Goal: Task Accomplishment & Management: Manage account settings

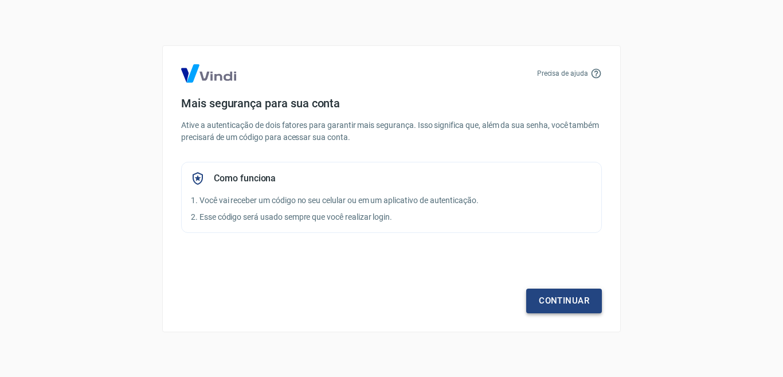
click at [563, 308] on link "Continuar" at bounding box center [564, 300] width 76 height 24
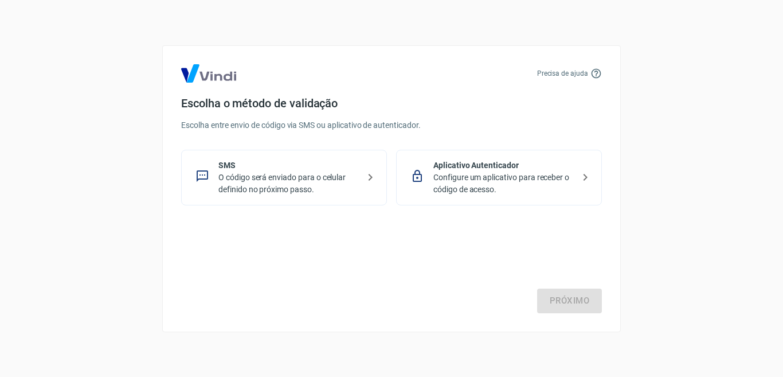
click at [268, 183] on p "O código será enviado para o celular definido no próximo passo." at bounding box center [288, 183] width 140 height 24
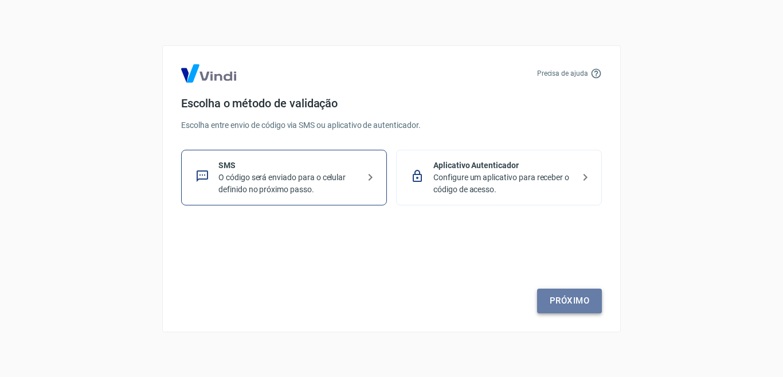
click at [564, 301] on link "Próximo" at bounding box center [569, 300] width 65 height 24
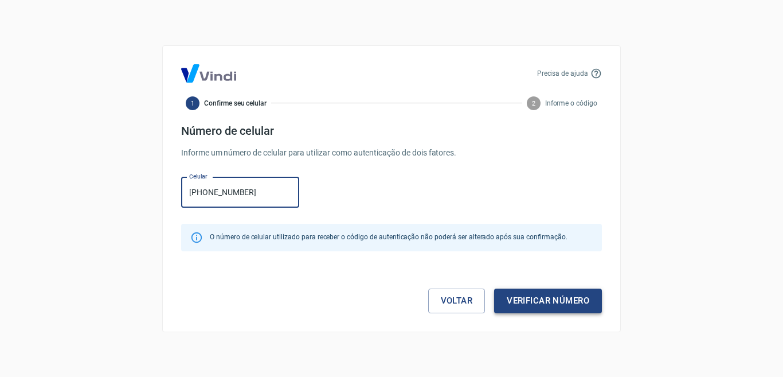
type input "[PHONE_NUMBER]"
click at [547, 298] on button "Verificar número" at bounding box center [548, 300] width 108 height 24
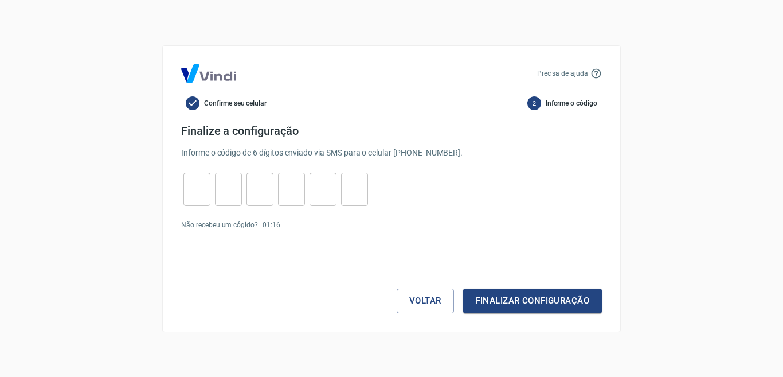
click at [190, 183] on input "tel" at bounding box center [196, 189] width 27 height 25
type input "6"
type input "7"
type input "0"
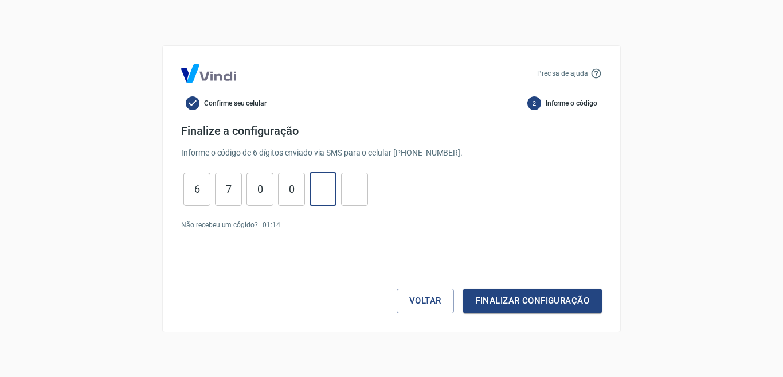
type input "6"
type input "9"
click at [499, 297] on button "Finalizar configuração" at bounding box center [532, 300] width 139 height 24
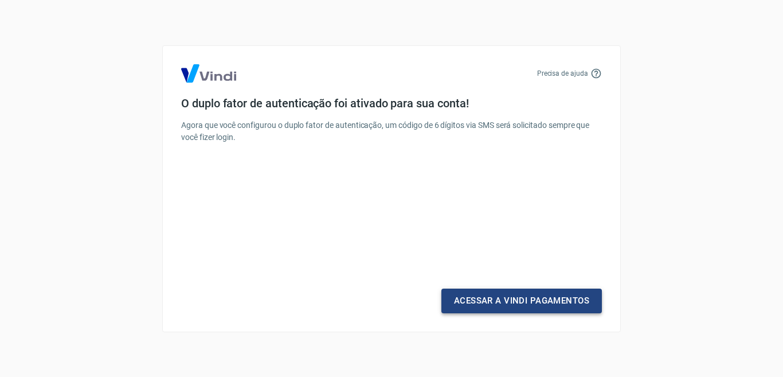
click at [511, 303] on link "Acessar a Vindi Pagamentos" at bounding box center [521, 300] width 161 height 24
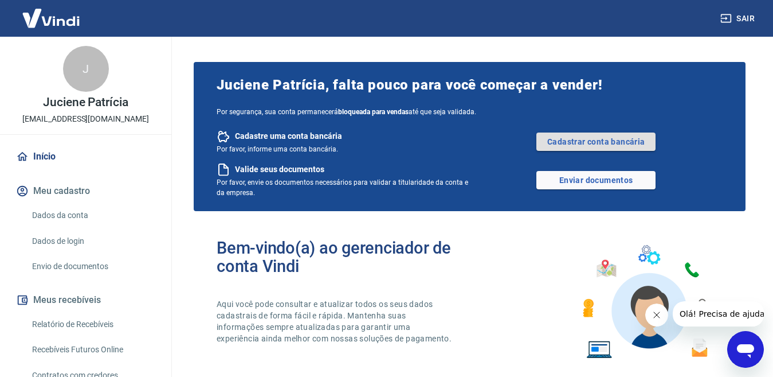
click at [560, 134] on link "Cadastrar conta bancária" at bounding box center [596, 141] width 119 height 18
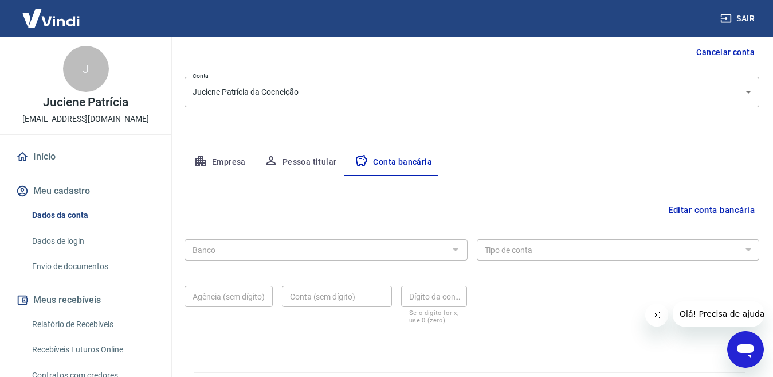
click at [458, 250] on div at bounding box center [455, 249] width 15 height 16
click at [726, 211] on button "Editar conta bancária" at bounding box center [712, 210] width 96 height 22
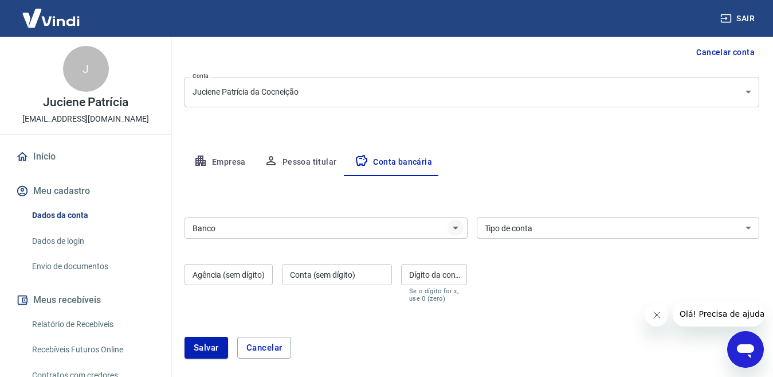
click at [453, 230] on icon "Abrir" at bounding box center [456, 228] width 14 height 14
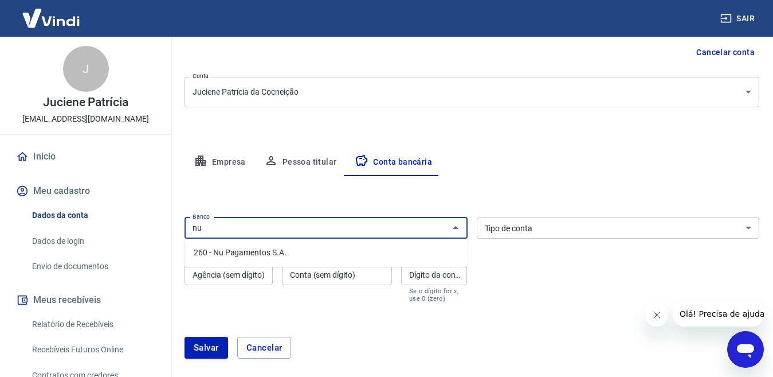
drag, startPoint x: 264, startPoint y: 253, endPoint x: 290, endPoint y: 250, distance: 26.5
click at [264, 253] on li "260 - Nu Pagamentos S.A." at bounding box center [326, 252] width 283 height 19
type input "260 - Nu Pagamentos S.A."
click at [519, 232] on div "Tipo de conta Conta Corrente Conta Poupança Tipo de conta" at bounding box center [618, 227] width 283 height 21
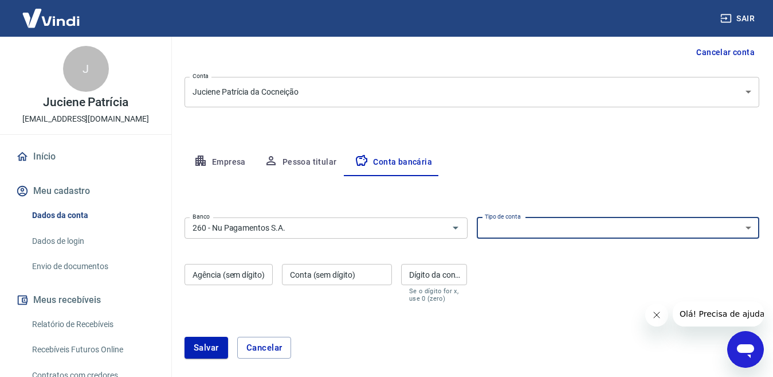
select select "1"
click at [477, 217] on select "Conta Corrente Conta Poupança" at bounding box center [618, 227] width 283 height 21
click at [246, 280] on div "Agência (sem dígito) Agência (sem dígito)" at bounding box center [229, 283] width 88 height 38
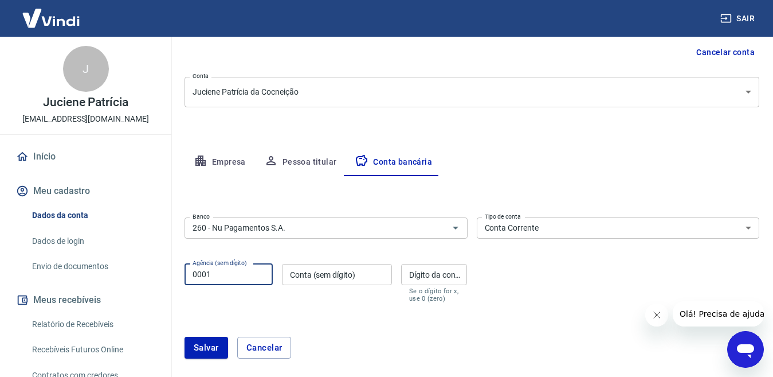
type input "0001"
click at [313, 268] on input "Conta (sem dígito)" at bounding box center [337, 274] width 110 height 21
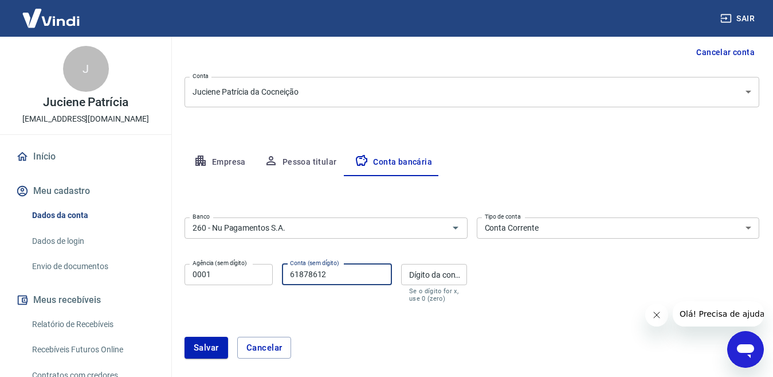
type input "61878612"
click at [443, 272] on div "Dígito da conta Dígito da conta Se o dígito for x, use 0 (zero)" at bounding box center [434, 283] width 66 height 38
click at [308, 274] on input "61878612" at bounding box center [337, 274] width 110 height 21
click at [319, 274] on input "61878612" at bounding box center [337, 274] width 110 height 21
click at [419, 269] on div "Dígito da conta Dígito da conta Se o dígito for x, use 0 (zero)" at bounding box center [434, 283] width 66 height 38
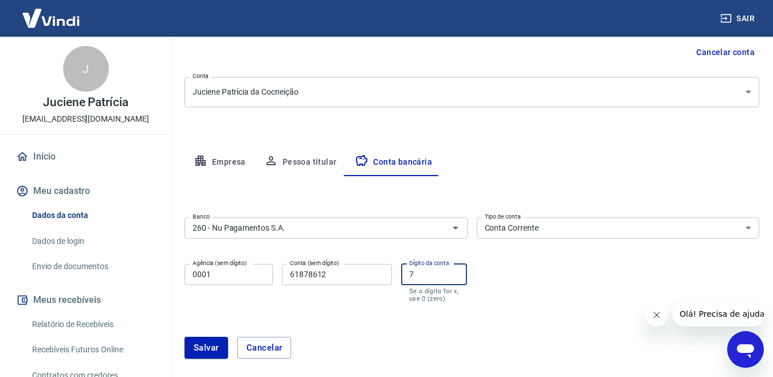
type input "7"
click at [420, 331] on div "[PERSON_NAME]" at bounding box center [472, 347] width 575 height 49
click at [297, 276] on input "61878612" at bounding box center [337, 274] width 110 height 21
click at [306, 273] on input "61878612" at bounding box center [337, 274] width 110 height 21
click at [318, 274] on input "61878612" at bounding box center [337, 274] width 110 height 21
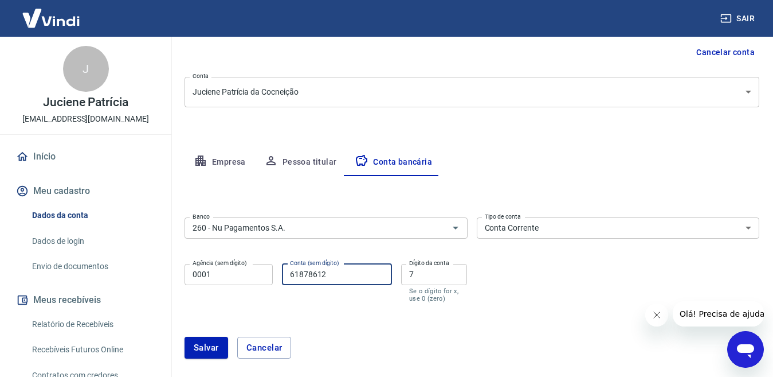
click at [331, 273] on input "61878612" at bounding box center [337, 274] width 110 height 21
click at [207, 347] on button "Salvar" at bounding box center [207, 347] width 44 height 22
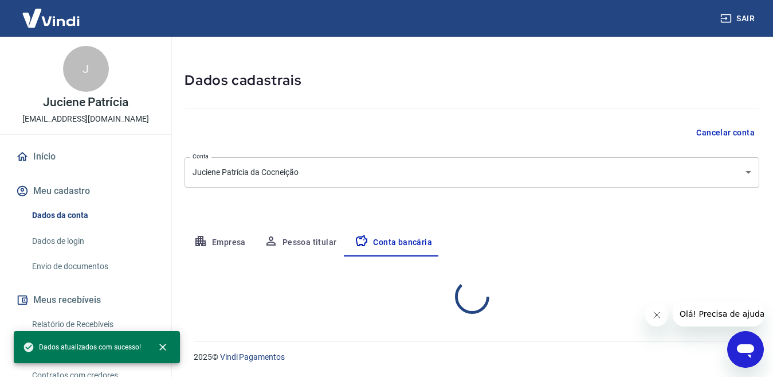
select select "1"
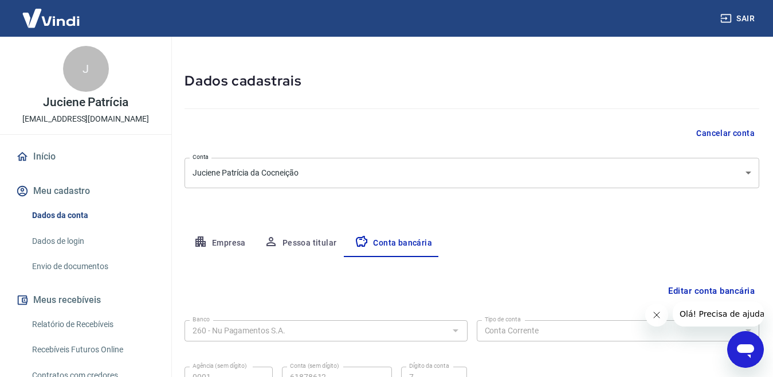
scroll to position [31, 0]
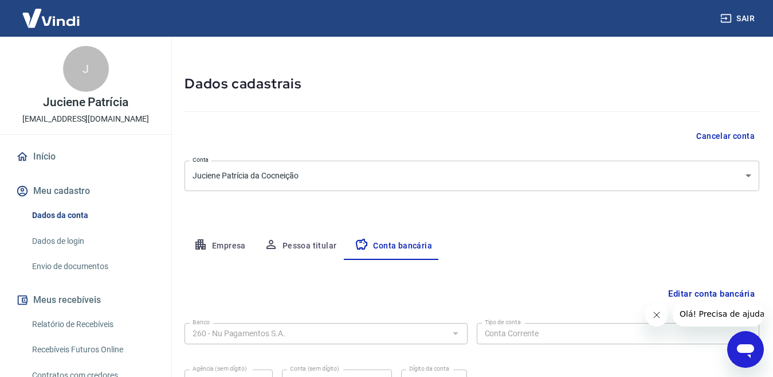
click at [294, 246] on button "Pessoa titular" at bounding box center [300, 246] width 91 height 28
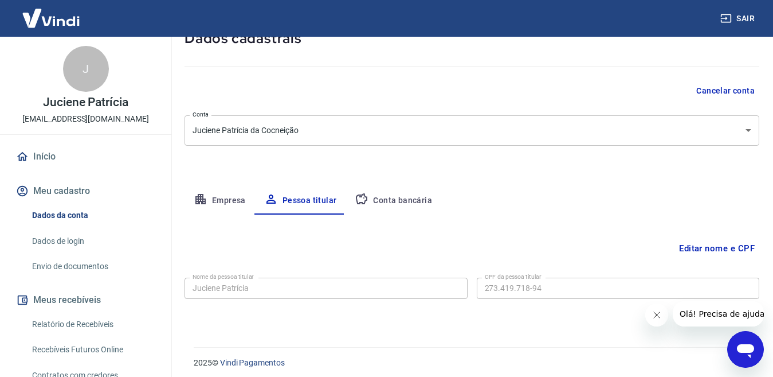
scroll to position [82, 0]
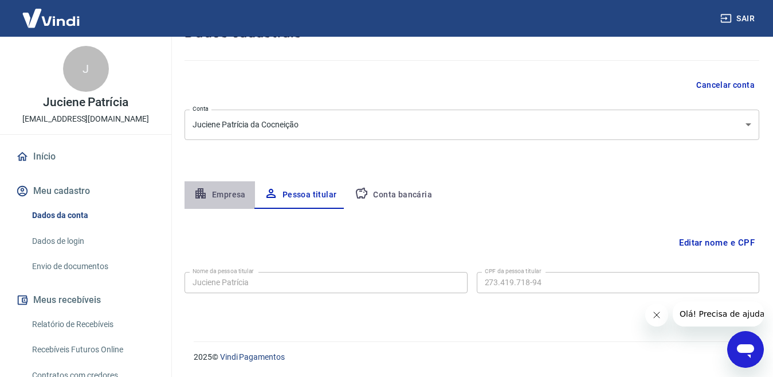
click at [226, 197] on button "Empresa" at bounding box center [220, 195] width 71 height 28
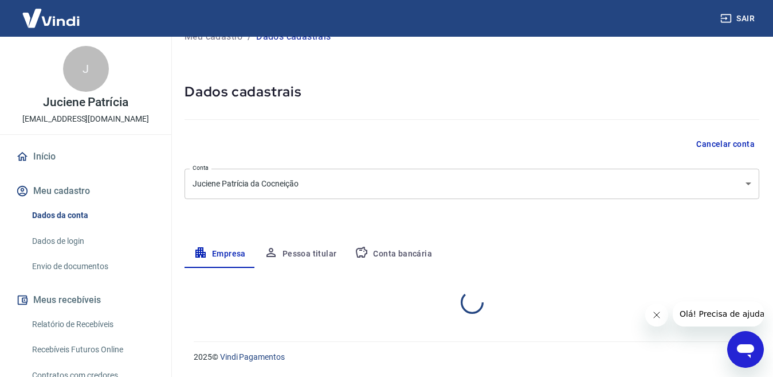
select select "SP"
select select "business"
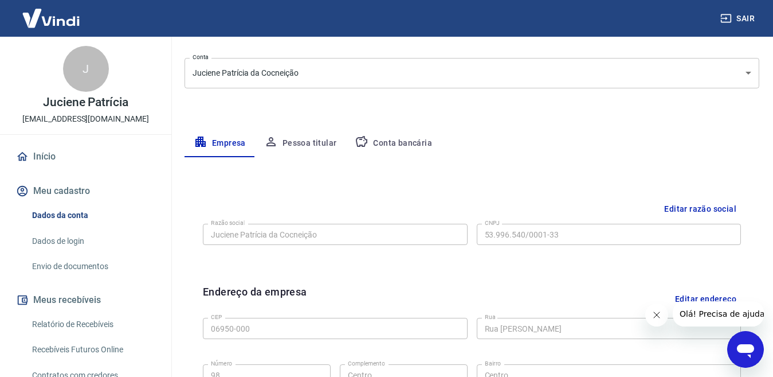
scroll to position [0, 0]
